Goal: Information Seeking & Learning: Learn about a topic

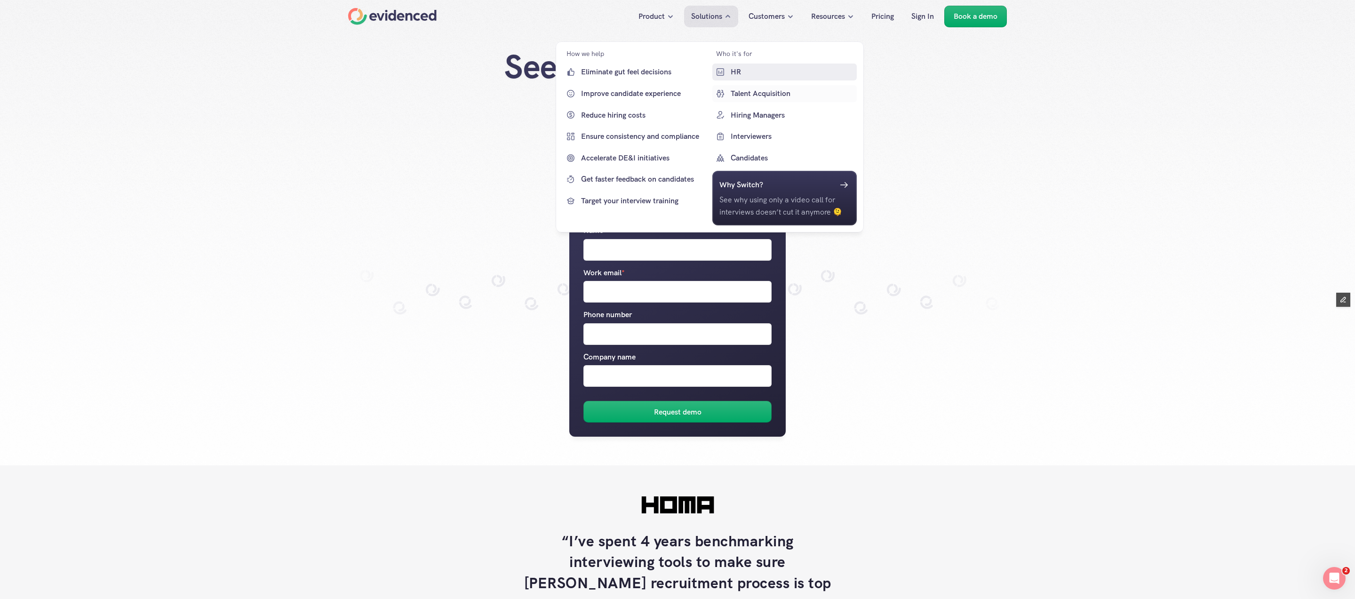
click at [736, 79] on link "HR" at bounding box center [784, 71] width 145 height 17
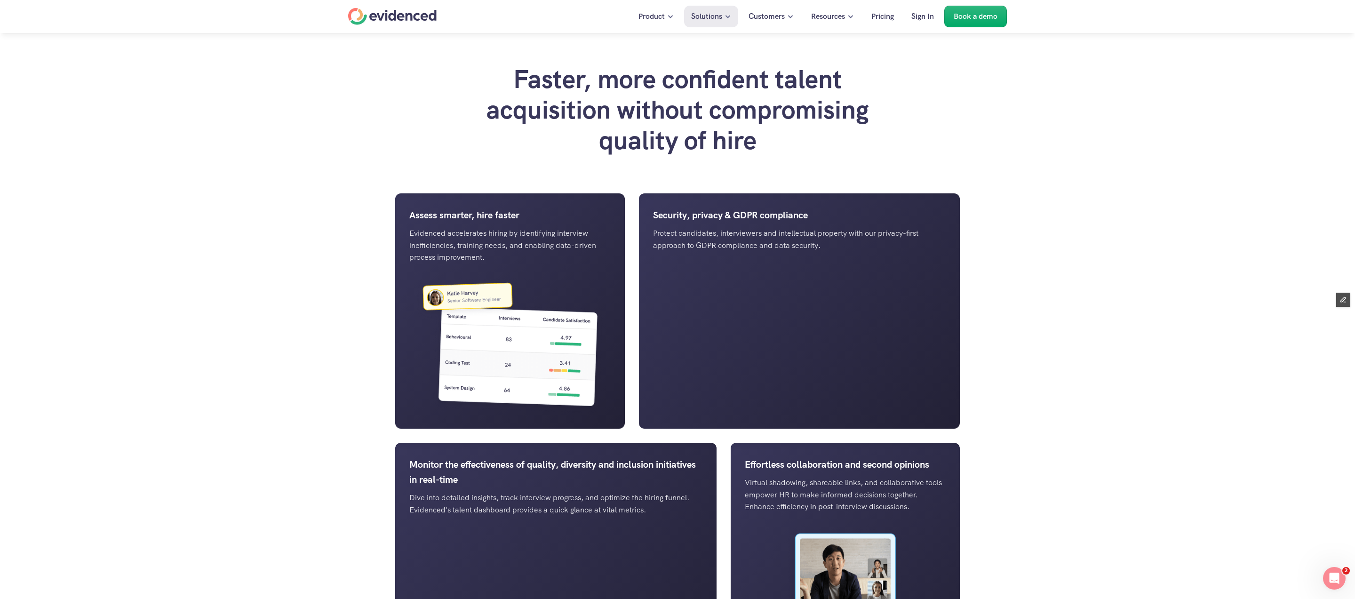
scroll to position [730, 0]
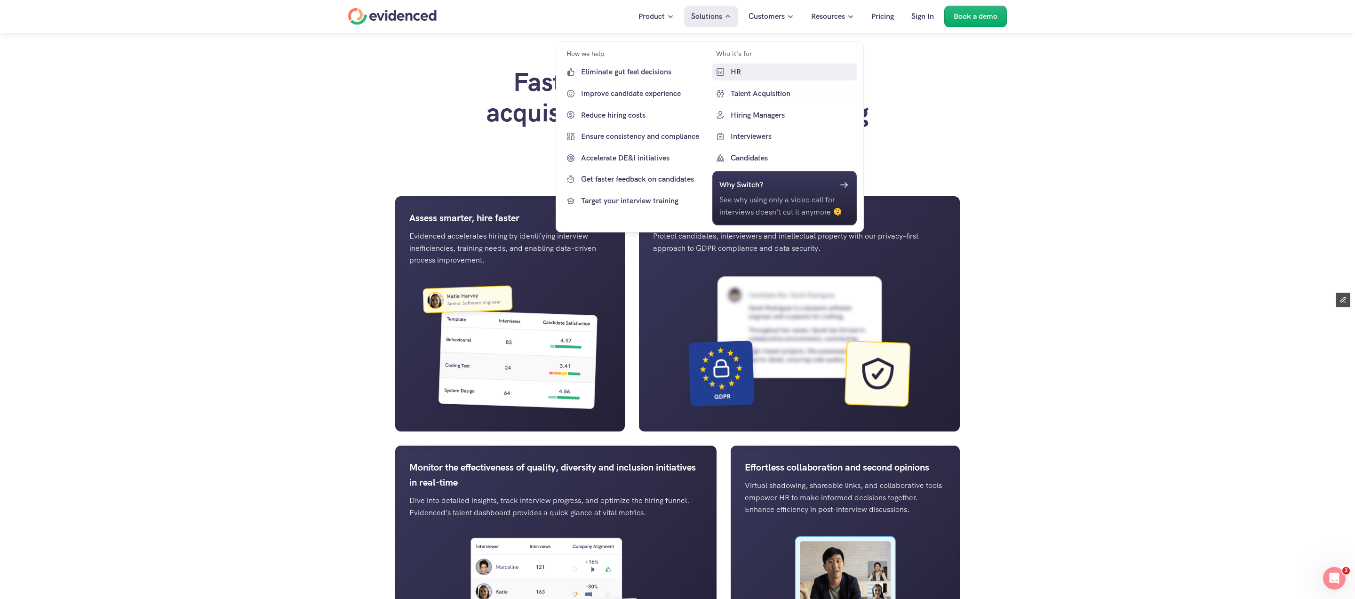
click at [736, 75] on p "HR" at bounding box center [792, 72] width 124 height 12
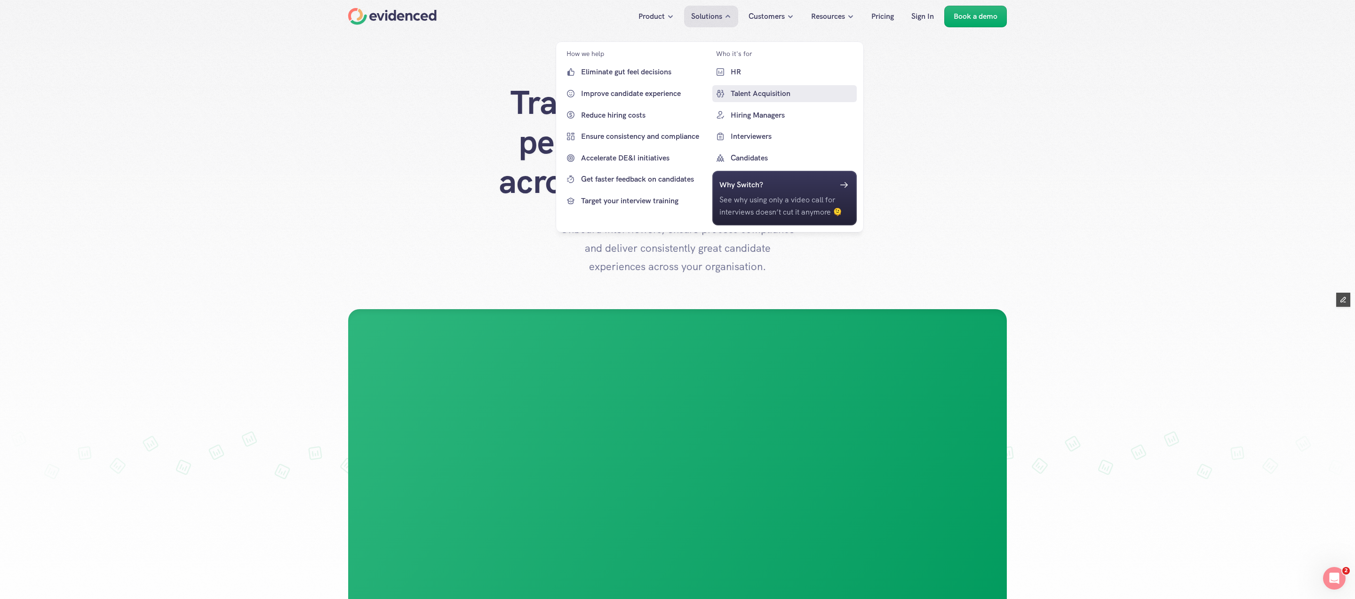
click at [752, 97] on p "Talent Acquisition" at bounding box center [792, 93] width 124 height 12
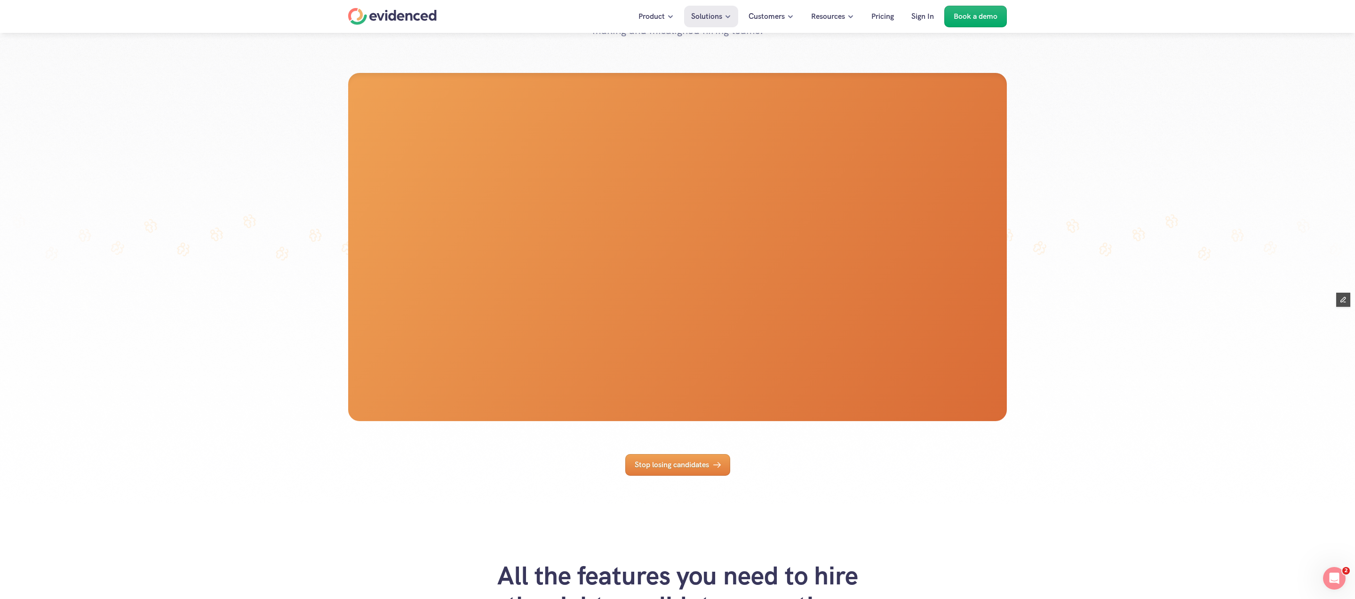
scroll to position [217, 0]
click at [697, 471] on p "Stop losing candidates" at bounding box center [672, 465] width 74 height 12
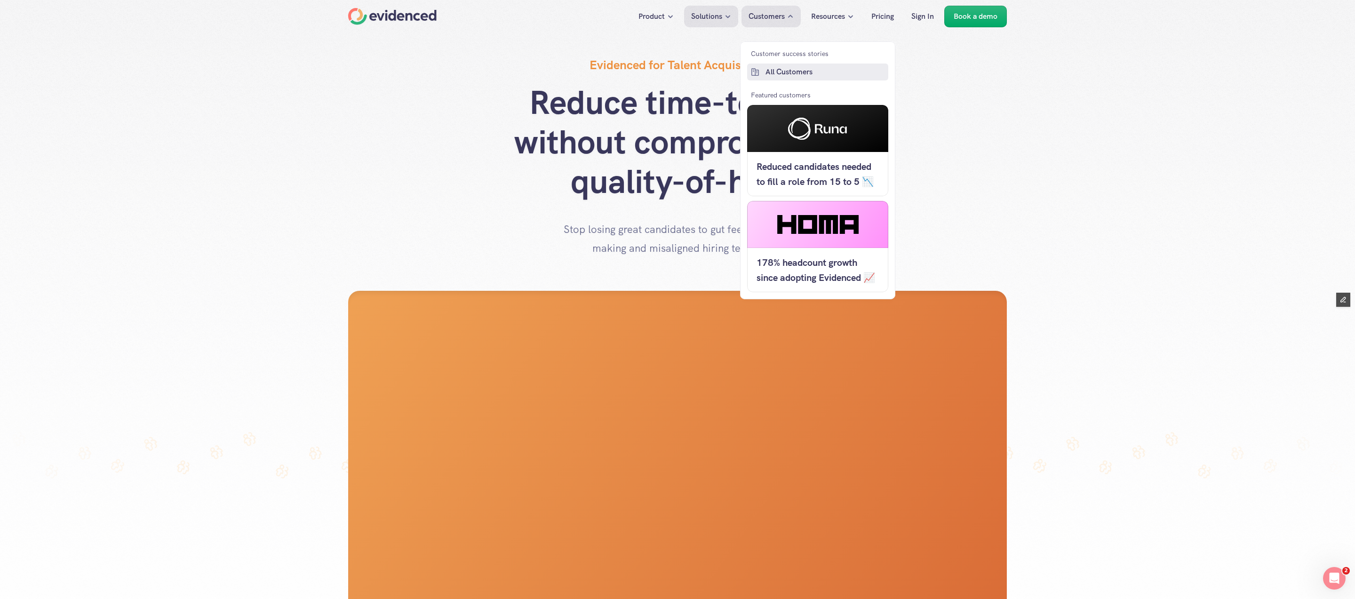
click at [786, 74] on p "All Customers" at bounding box center [825, 72] width 120 height 12
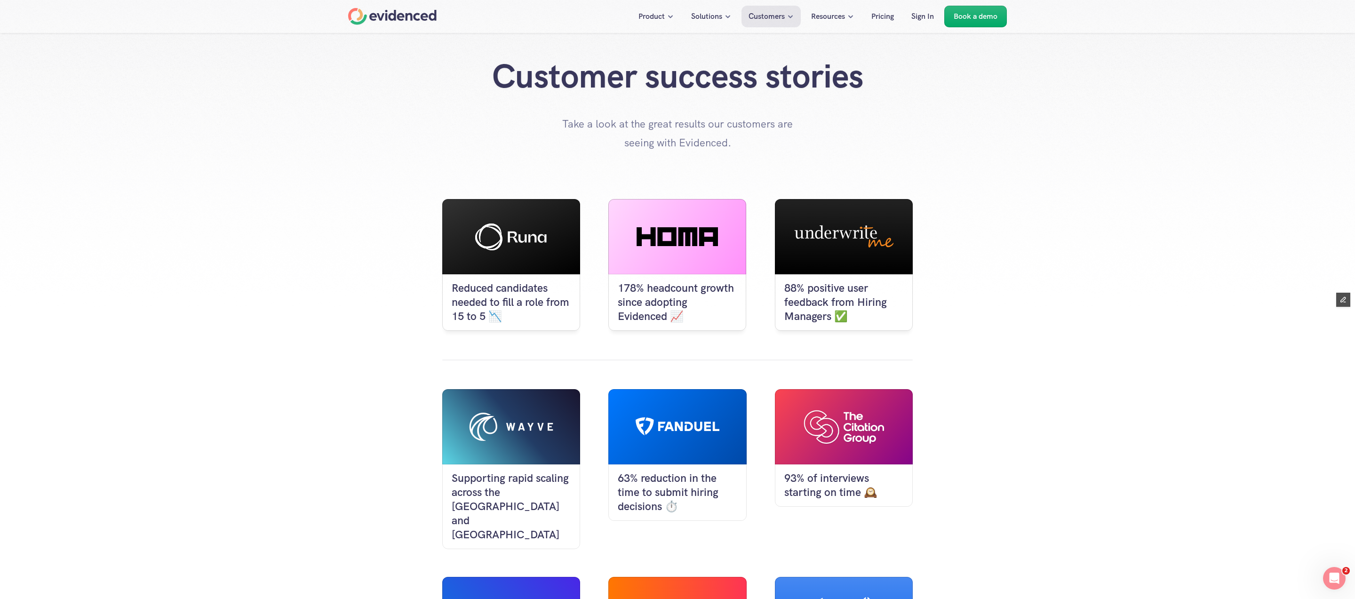
scroll to position [11, 0]
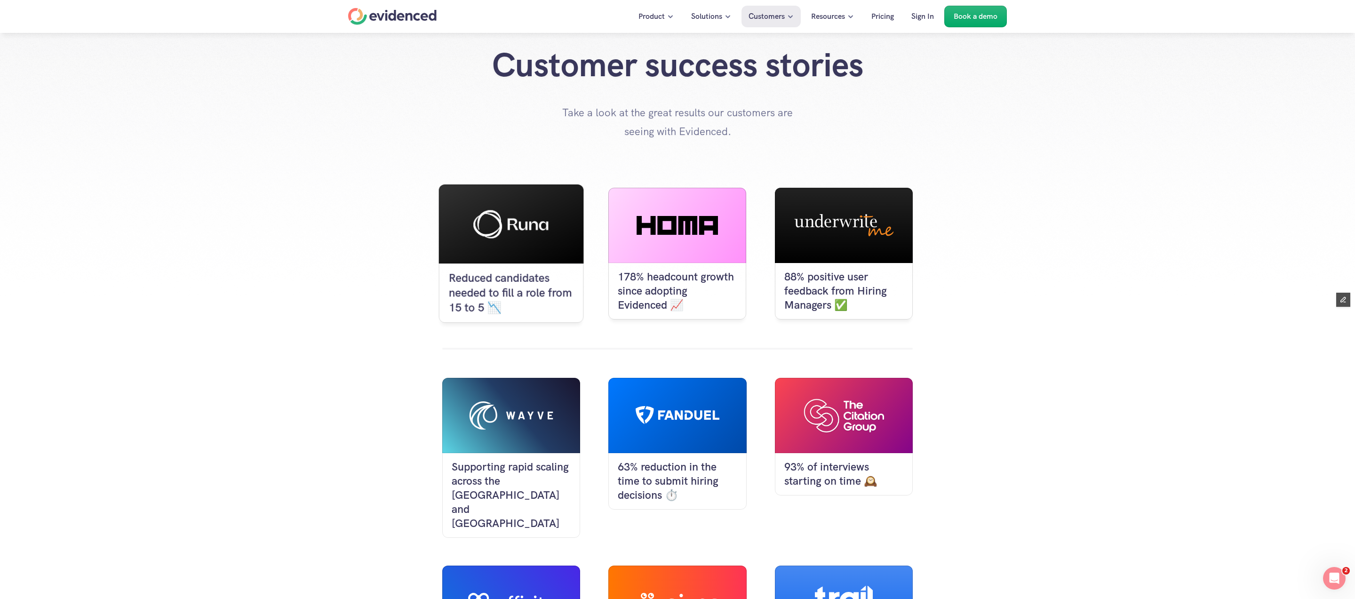
click at [534, 286] on p "Reduced candidates needed to fill a role from 15 to 5 📉" at bounding box center [511, 293] width 125 height 44
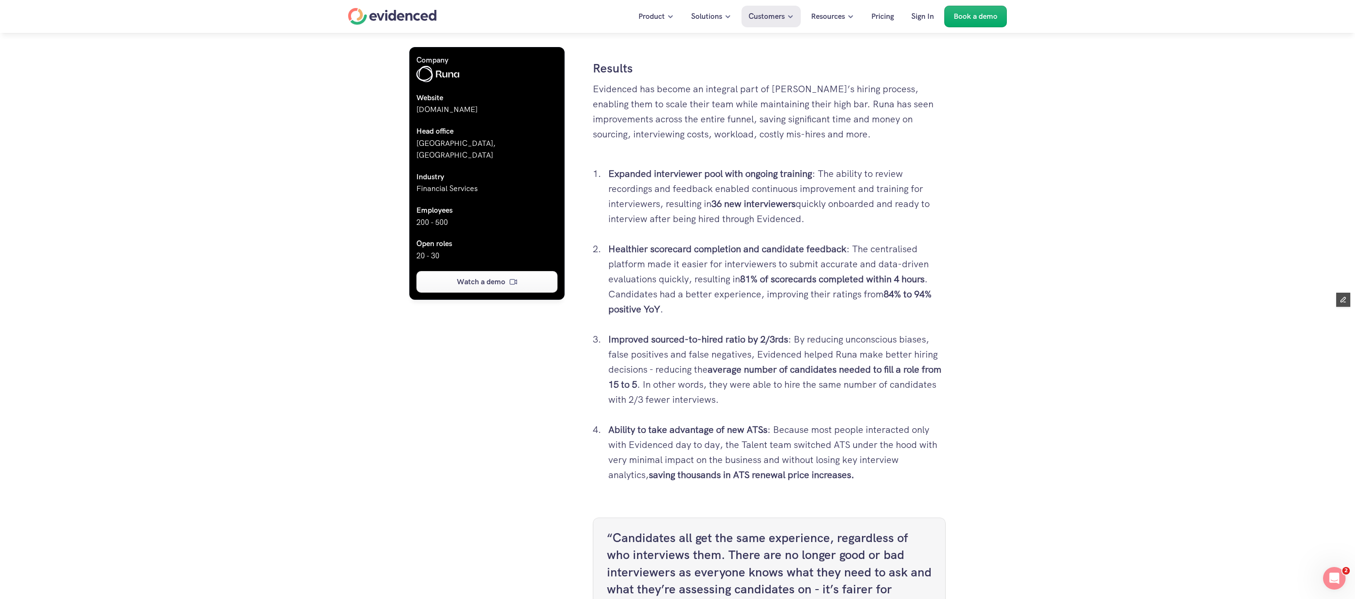
scroll to position [2055, 0]
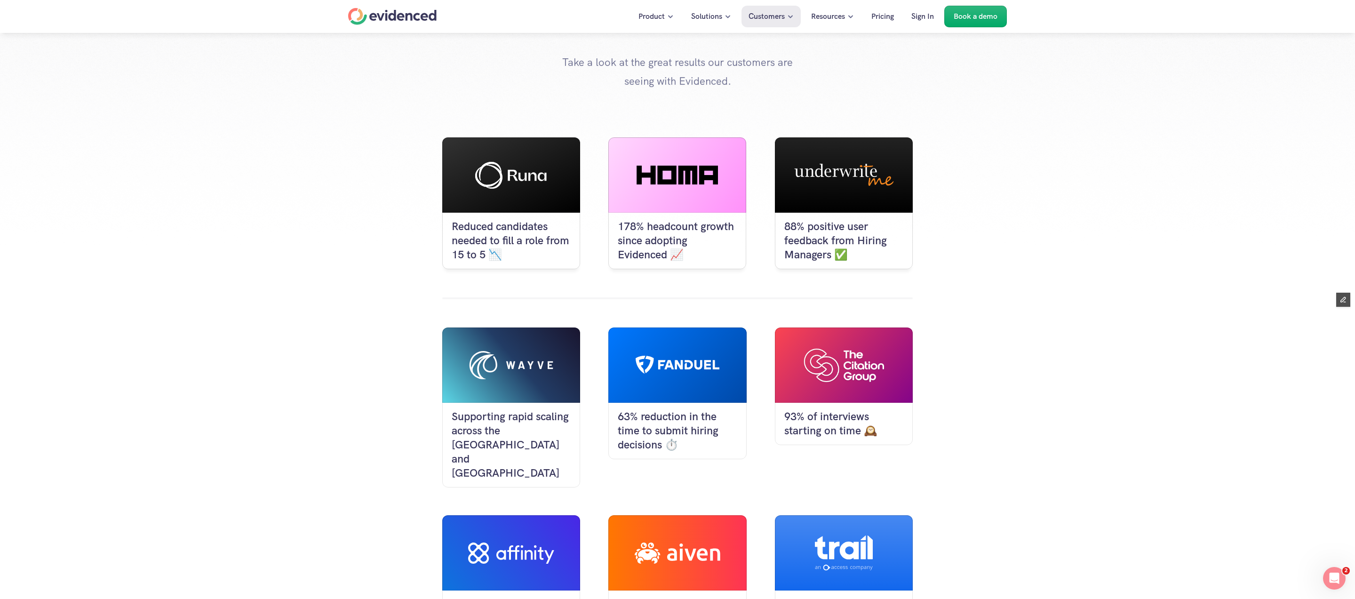
scroll to position [40, 0]
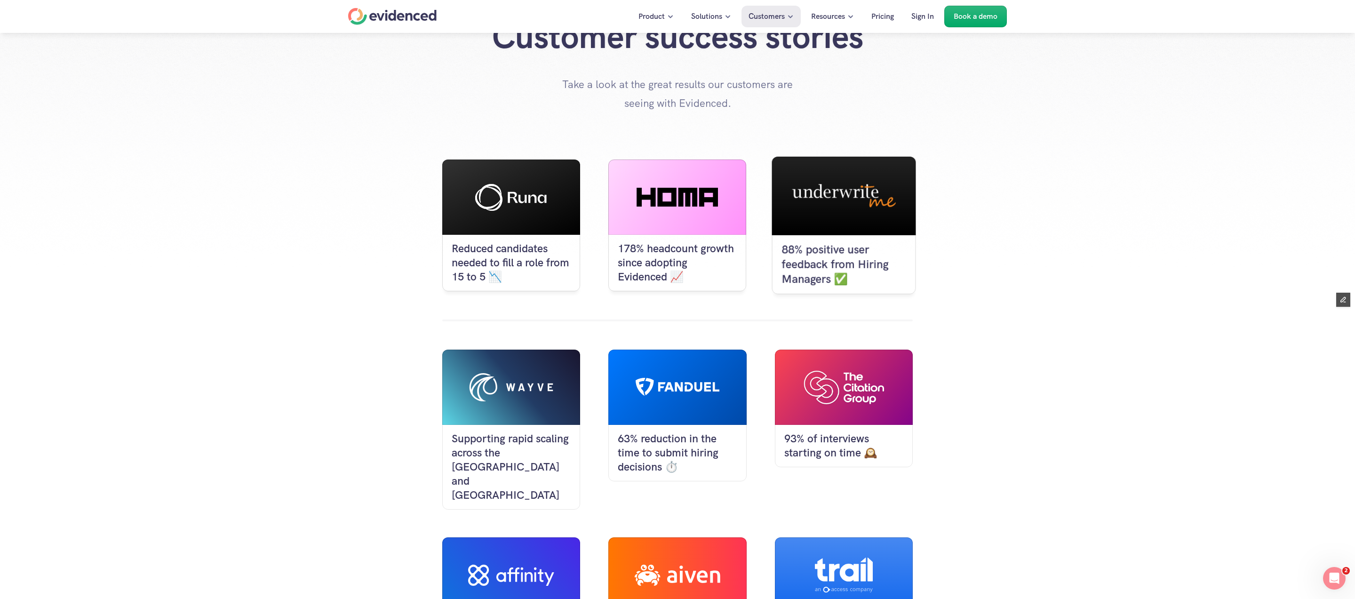
click at [818, 238] on div "88% positive user feedback from Hiring Managers ✅" at bounding box center [843, 264] width 144 height 59
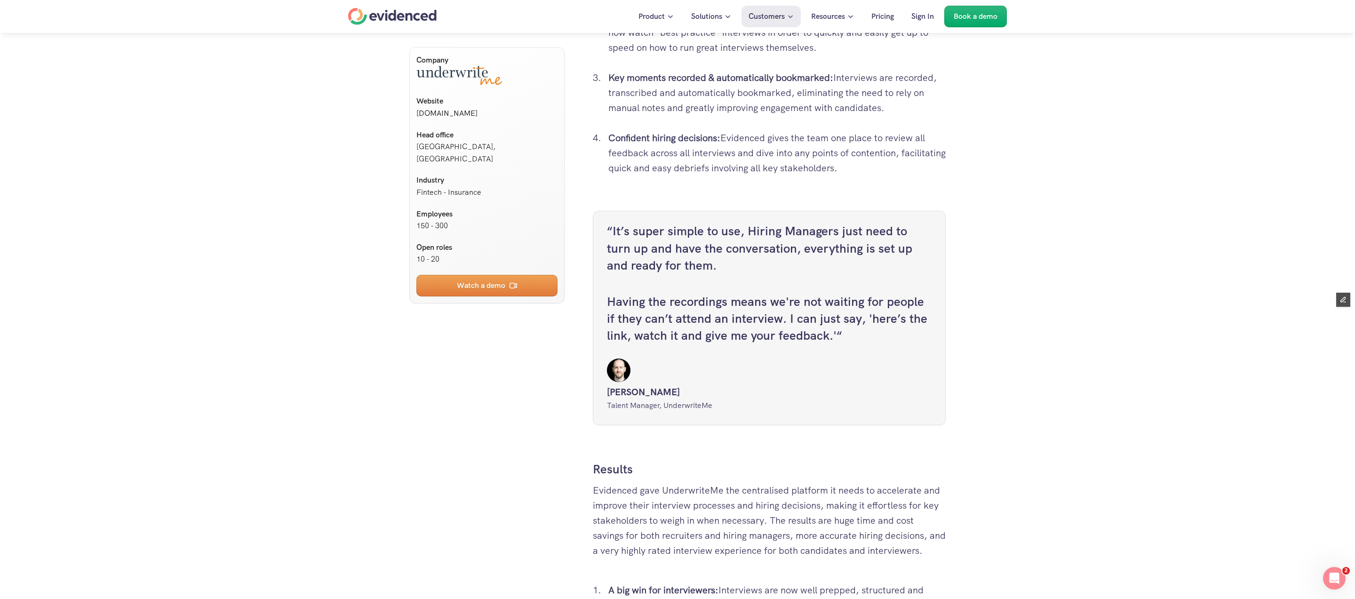
scroll to position [1706, 0]
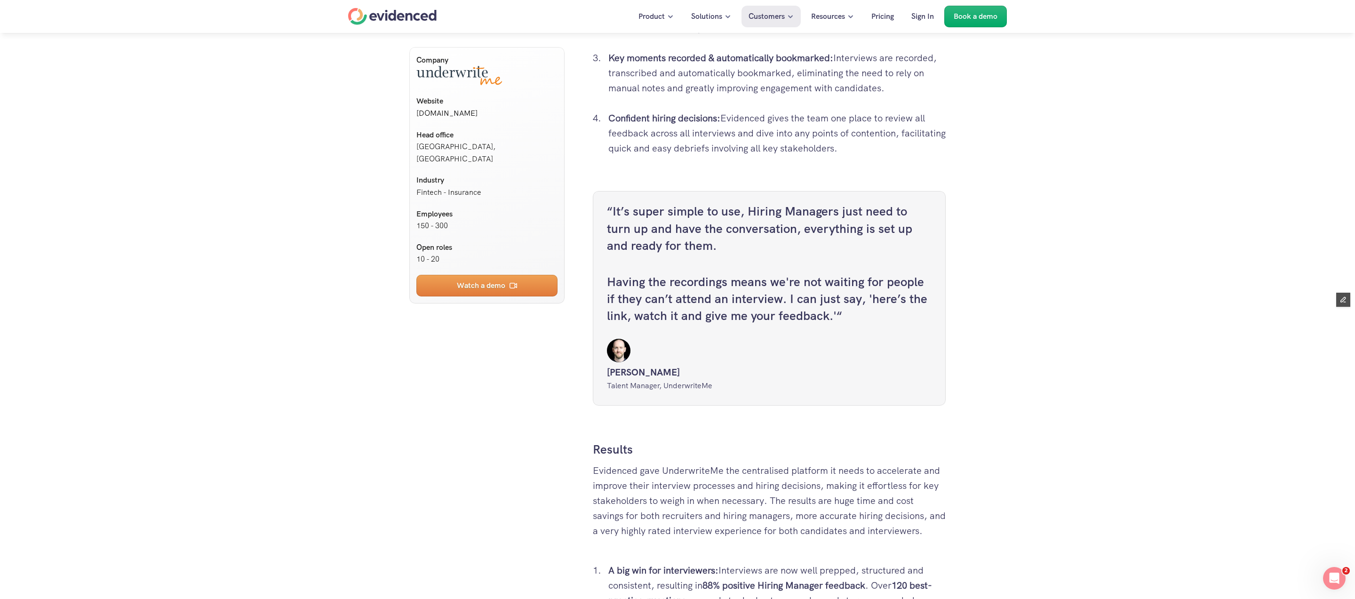
drag, startPoint x: 613, startPoint y: 233, endPoint x: 689, endPoint y: 268, distance: 83.6
click at [689, 254] on h4 "“It’s super simple to use, Hiring Managers just need to turn up and have the co…" at bounding box center [769, 228] width 325 height 51
copy h4 "It’s super simple to use, Hiring Managers just need to turn up and have the con…"
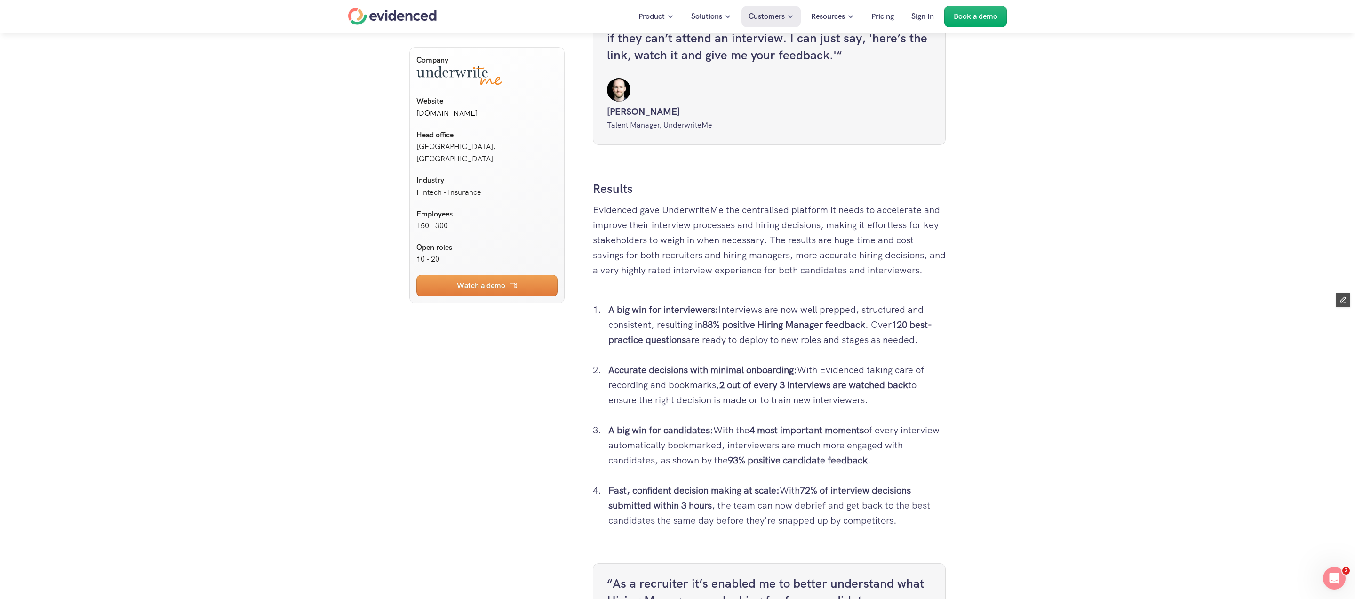
scroll to position [1968, 0]
